Goal: Check status: Check status

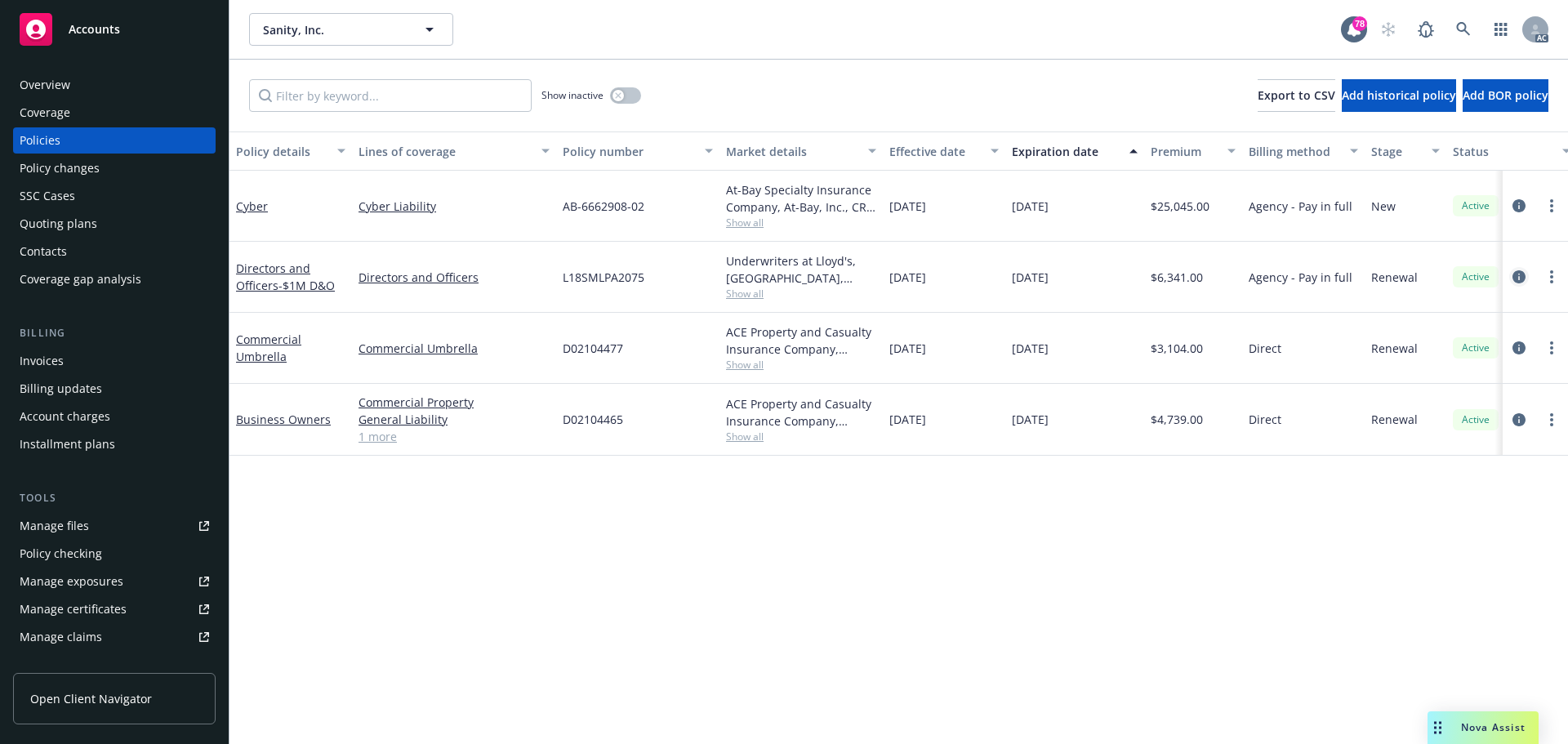
click at [1516, 276] on icon "circleInformation" at bounding box center [1518, 277] width 13 height 13
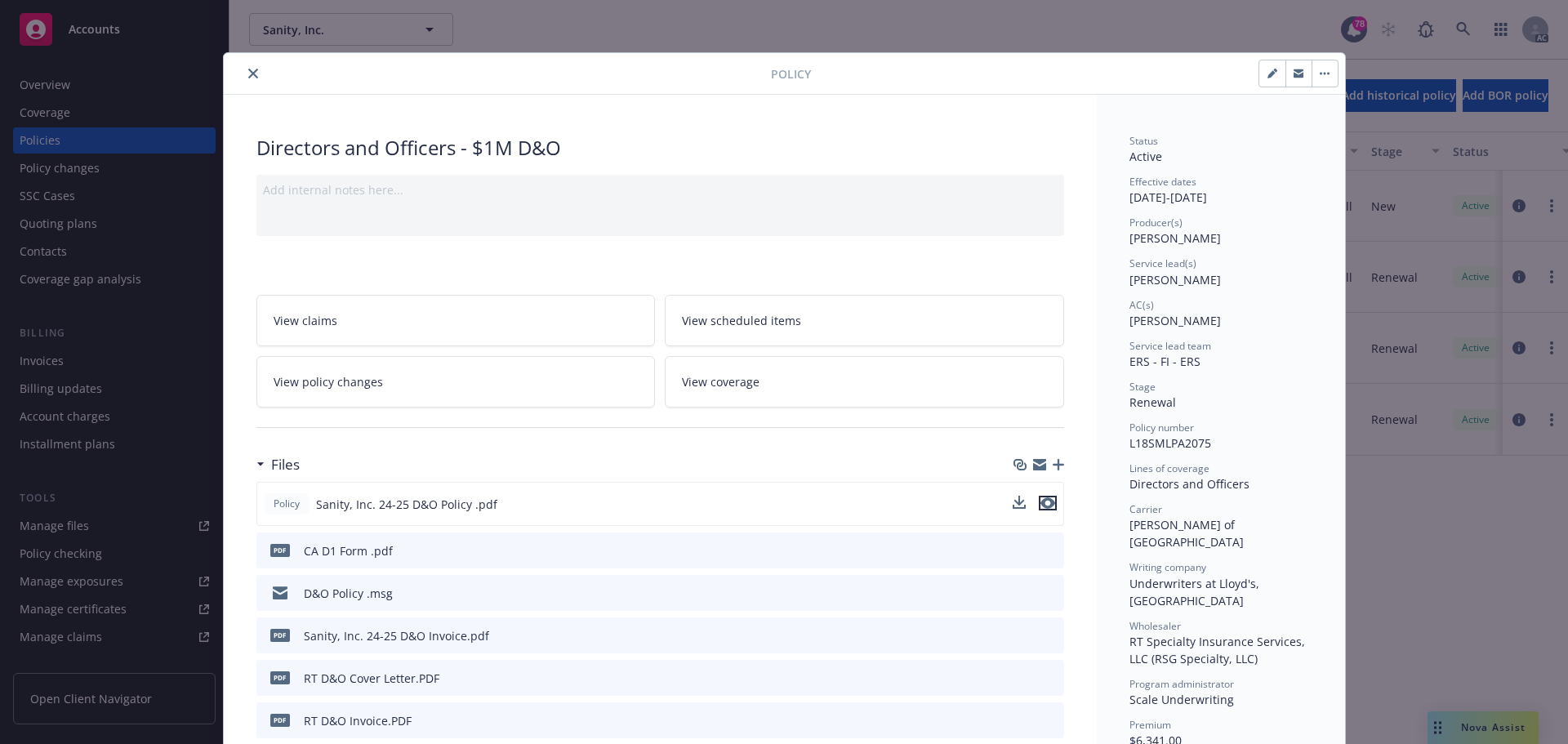
click at [1041, 503] on icon "preview file" at bounding box center [1048, 503] width 14 height 12
